Goal: Task Accomplishment & Management: Complete application form

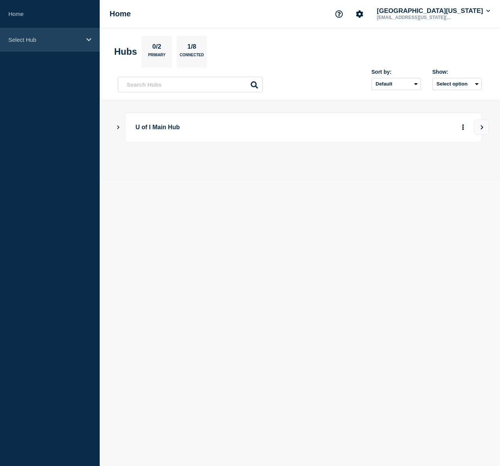
click at [89, 41] on icon at bounding box center [88, 39] width 5 height 3
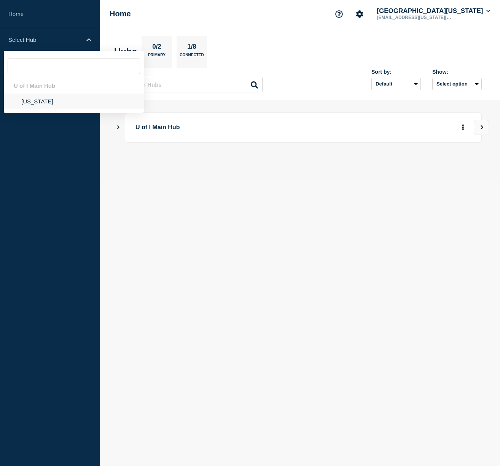
click at [36, 101] on li "Illinois" at bounding box center [74, 102] width 140 height 16
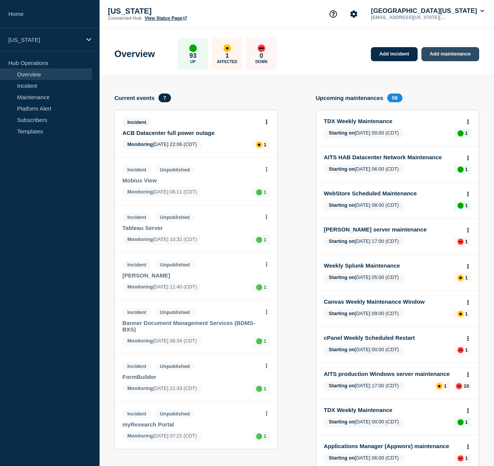
click at [443, 54] on link "Add maintenance" at bounding box center [451, 54] width 58 height 14
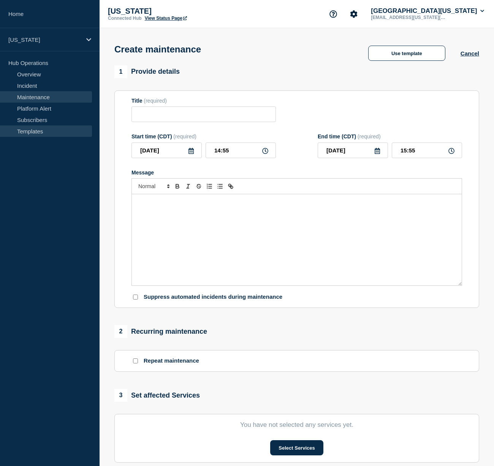
click at [29, 129] on link "Templates" at bounding box center [46, 130] width 92 height 11
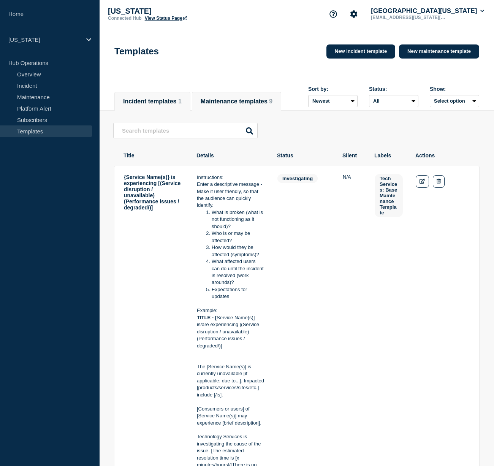
click at [209, 101] on button "Maintenance templates 9" at bounding box center [237, 101] width 72 height 7
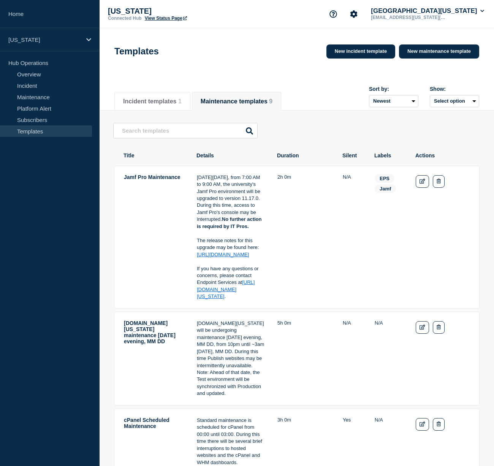
click at [450, 104] on button "Select option" at bounding box center [454, 101] width 49 height 12
click at [377, 217] on td "EPS Jamf" at bounding box center [388, 237] width 29 height 127
click at [348, 235] on td "N/A" at bounding box center [353, 237] width 20 height 127
drag, startPoint x: 348, startPoint y: 235, endPoint x: 352, endPoint y: 230, distance: 5.9
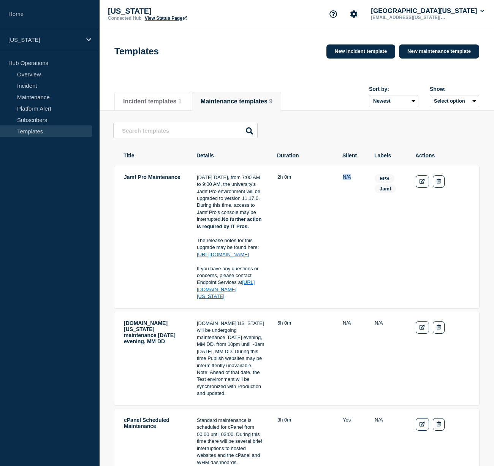
click at [349, 233] on td "N/A" at bounding box center [353, 237] width 20 height 127
click at [39, 94] on link "Maintenance" at bounding box center [46, 96] width 92 height 11
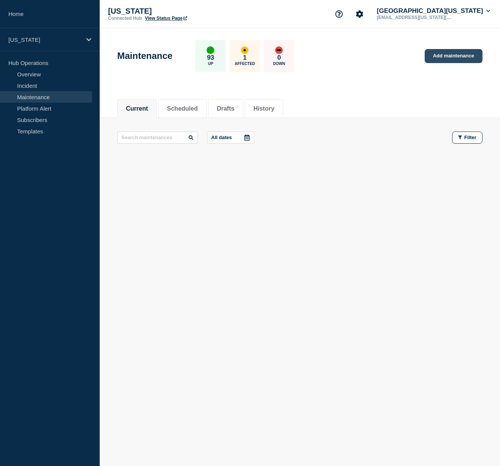
click at [462, 54] on link "Add maintenance" at bounding box center [453, 56] width 58 height 14
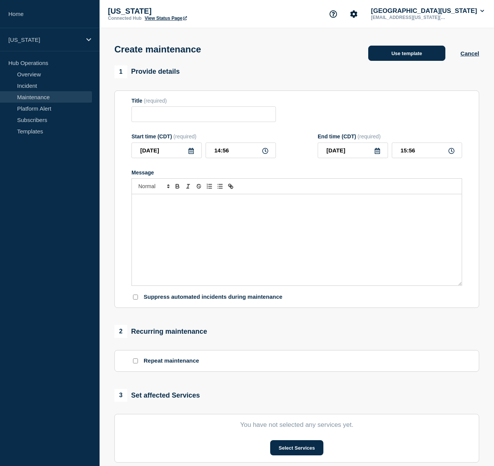
click at [408, 57] on button "Use template" at bounding box center [406, 53] width 77 height 15
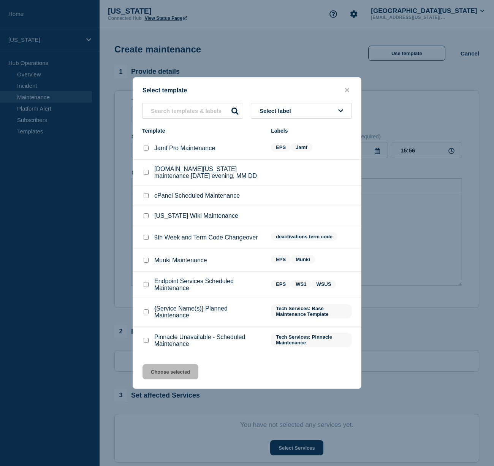
click at [145, 146] on input "Jamf Pro Maintenance checkbox" at bounding box center [146, 148] width 5 height 5
checkbox input "true"
click at [165, 379] on button "Choose selected" at bounding box center [171, 371] width 56 height 15
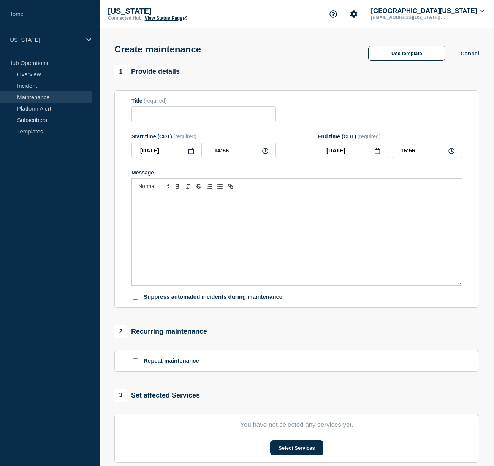
type input "Jamf Pro Maintenance"
type input "16:56"
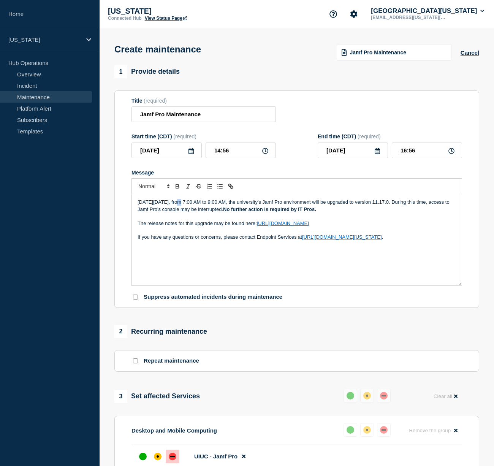
click at [181, 209] on p "On Tuesday, June 3, from 7:00 AM to 9:00 AM, the university's Jamf Pro environm…" at bounding box center [297, 206] width 319 height 14
click at [174, 209] on p "On Tuesday, June 3, from 7:00 AM to 9:00 AM, the university's Jamf Pro environm…" at bounding box center [297, 206] width 319 height 14
click at [154, 210] on p "On Tuesday, June 3, from 7:00 AM to 9:00 AM, the university's Jamf Pro environm…" at bounding box center [297, 206] width 319 height 14
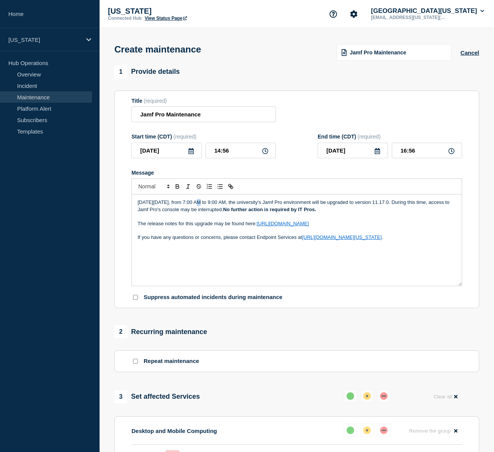
click at [198, 209] on p "On Tuesday, June 3, from 7:00 AM to 9:00 AM, the university's Jamf Pro environm…" at bounding box center [297, 206] width 319 height 14
click at [172, 209] on p "On Tuesday, June 3, from 2:00 AM to 9:00 AM, the university's Jamf Pro environm…" at bounding box center [297, 206] width 319 height 14
click at [157, 210] on p "On Tuesday, June 3, from 2:00 AM to 9:00 AM, the university's Jamf Pro environm…" at bounding box center [297, 206] width 319 height 14
click at [230, 210] on p "On Sunday, October 11, from 2:00 AM to 9:00 AM, the university's Jamf Pro envir…" at bounding box center [297, 206] width 319 height 14
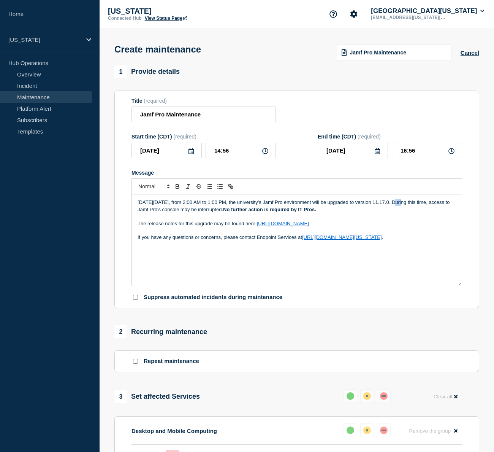
drag, startPoint x: 394, startPoint y: 209, endPoint x: 402, endPoint y: 210, distance: 7.6
click at [402, 210] on p "On Sunday, October 11, from 2:00 AM to 1:00 PM, the university's Jamf Pro envir…" at bounding box center [297, 206] width 319 height 14
drag, startPoint x: 392, startPoint y: 209, endPoint x: 395, endPoint y: 208, distance: 4.0
click at [395, 208] on p "On Sunday, October 11, from 2:00 AM to 1:00, the university's Jamf Pro environm…" at bounding box center [297, 206] width 319 height 14
click at [309, 226] on link "https://learn.jamf.com/en-US/bundle/jamf-pro-release-notes-current/page/New_Fea…" at bounding box center [283, 223] width 52 height 6
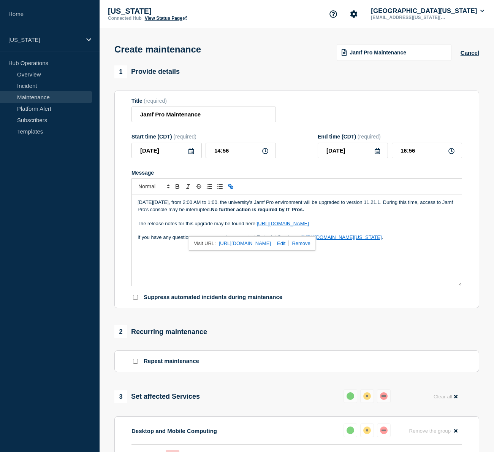
click at [309, 226] on link "https://learn.jamf.com/en-US/bundle/jamf-pro-release-notes-current/page/New_Fea…" at bounding box center [283, 223] width 52 height 6
click at [271, 248] on link "https://learn.jamf.com/en-US/bundle/jamf-pro-release-notes-current/page/New_Fea…" at bounding box center [245, 243] width 52 height 10
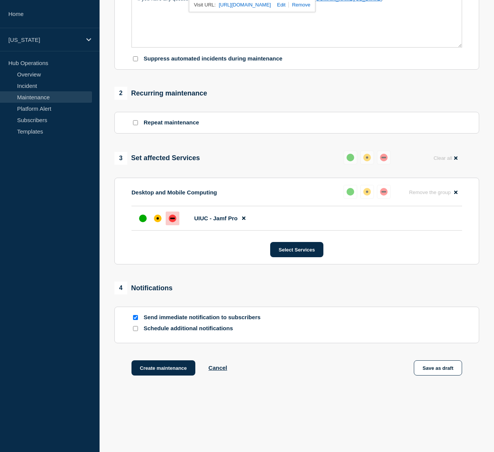
scroll to position [259, 0]
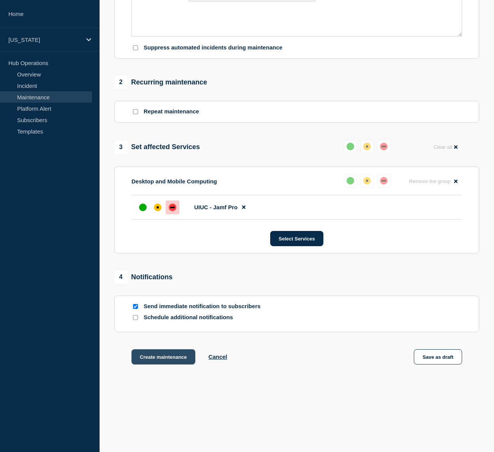
click at [160, 357] on button "Create maintenance" at bounding box center [164, 356] width 64 height 15
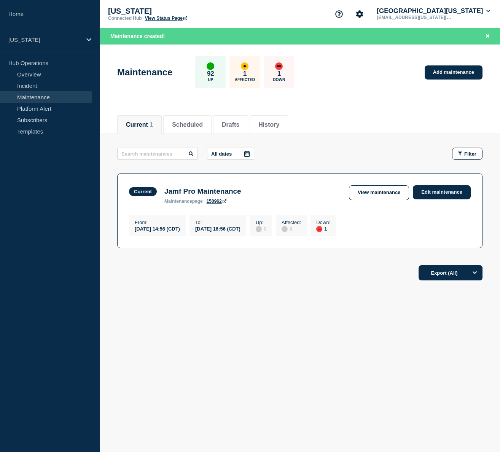
click at [214, 201] on link "150962" at bounding box center [216, 200] width 20 height 5
